Goal: Task Accomplishment & Management: Complete application form

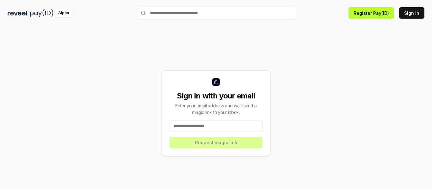
scroll to position [18, 0]
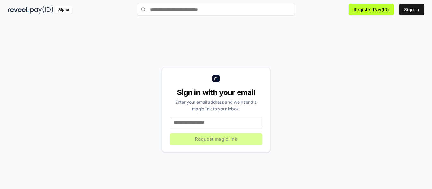
click at [228, 122] on input at bounding box center [215, 122] width 93 height 11
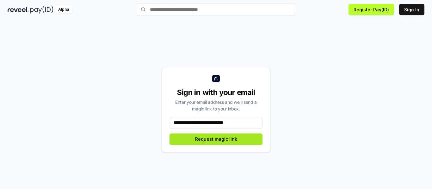
type input "**********"
click at [225, 137] on button "Request magic link" at bounding box center [215, 139] width 93 height 11
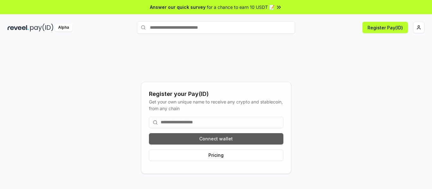
click at [199, 135] on button "Connect wallet" at bounding box center [216, 138] width 134 height 11
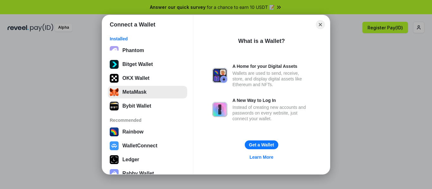
click at [132, 94] on button "MetaMask" at bounding box center [147, 92] width 79 height 13
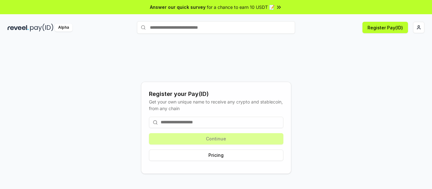
scroll to position [18, 0]
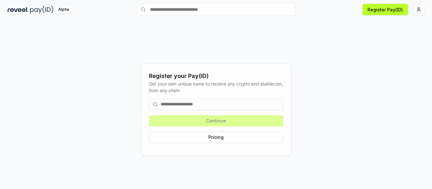
click at [214, 125] on div "Continue Pricing" at bounding box center [216, 121] width 134 height 54
click at [185, 105] on input at bounding box center [216, 104] width 134 height 11
type input "*"
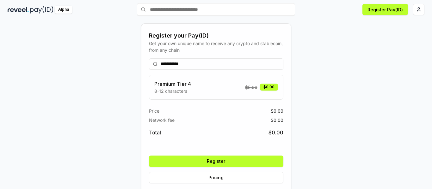
type input "**********"
click at [190, 158] on button "Register" at bounding box center [216, 161] width 134 height 11
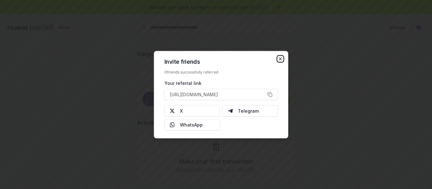
click at [281, 58] on icon "button" at bounding box center [280, 58] width 5 height 5
